Goal: Check status: Check status

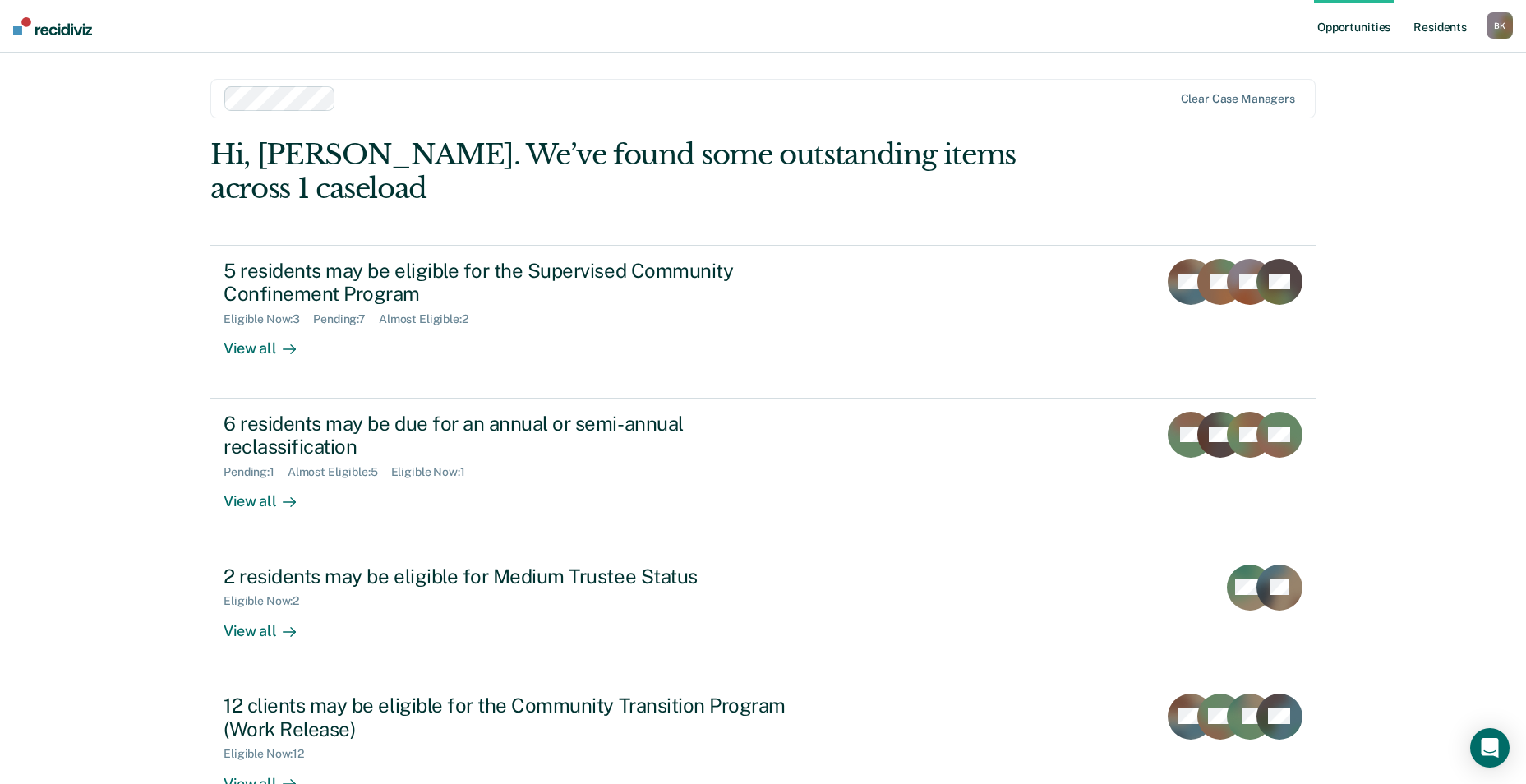
click at [1443, 31] on link "Resident s" at bounding box center [1441, 26] width 60 height 52
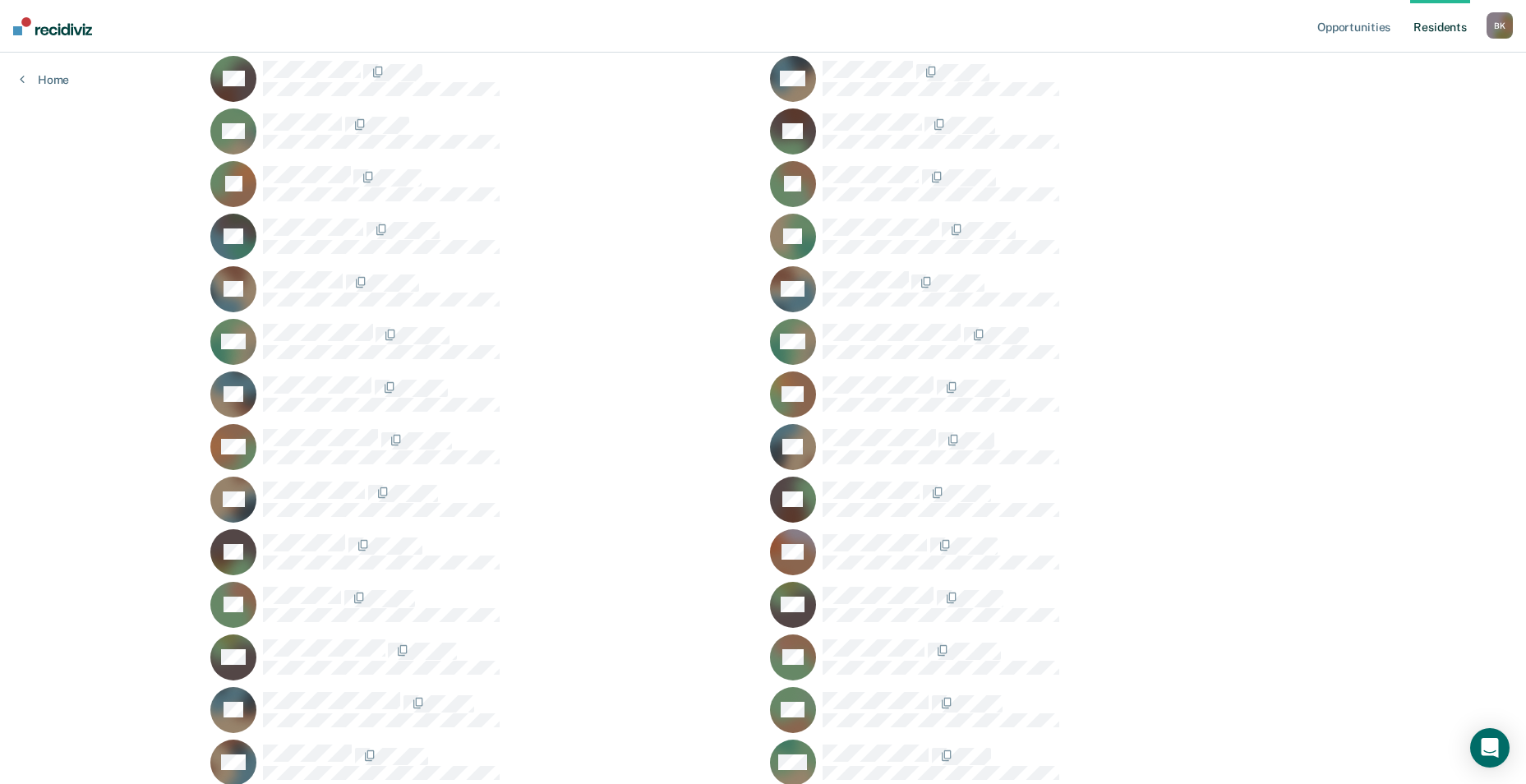
scroll to position [1256, 0]
